Goal: Information Seeking & Learning: Learn about a topic

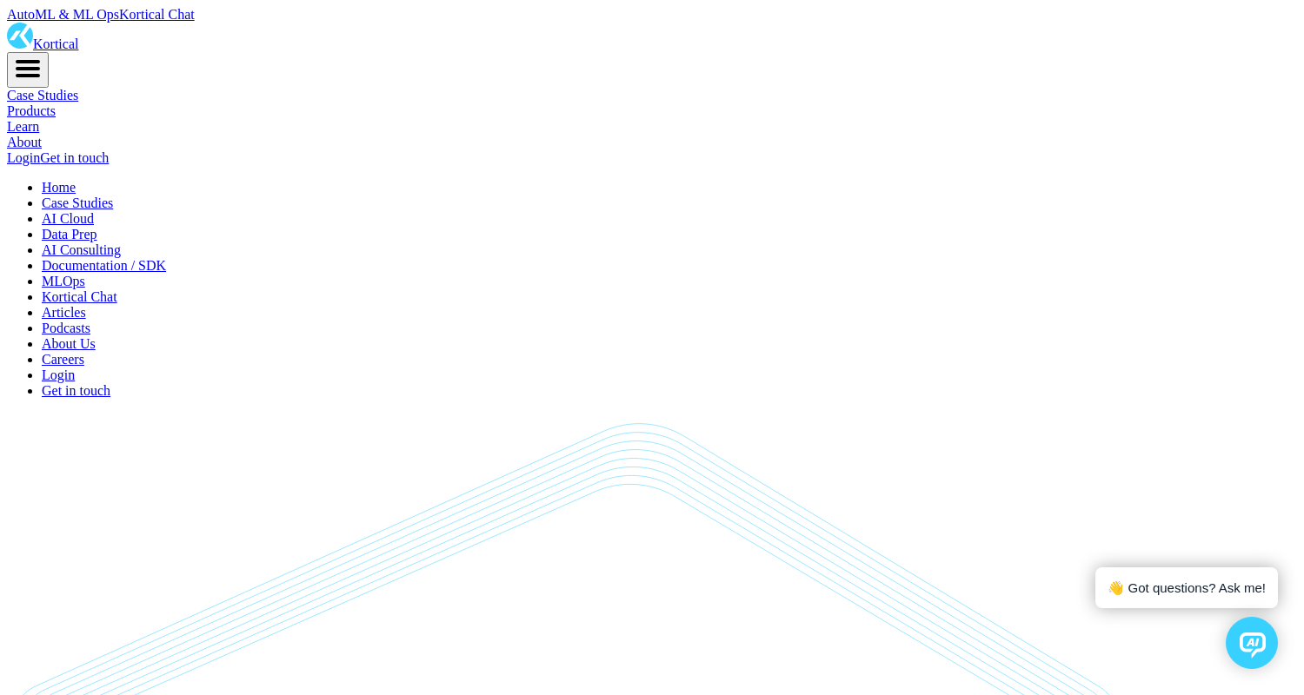
scroll to position [12737, 0]
